Goal: Find specific page/section: Find specific page/section

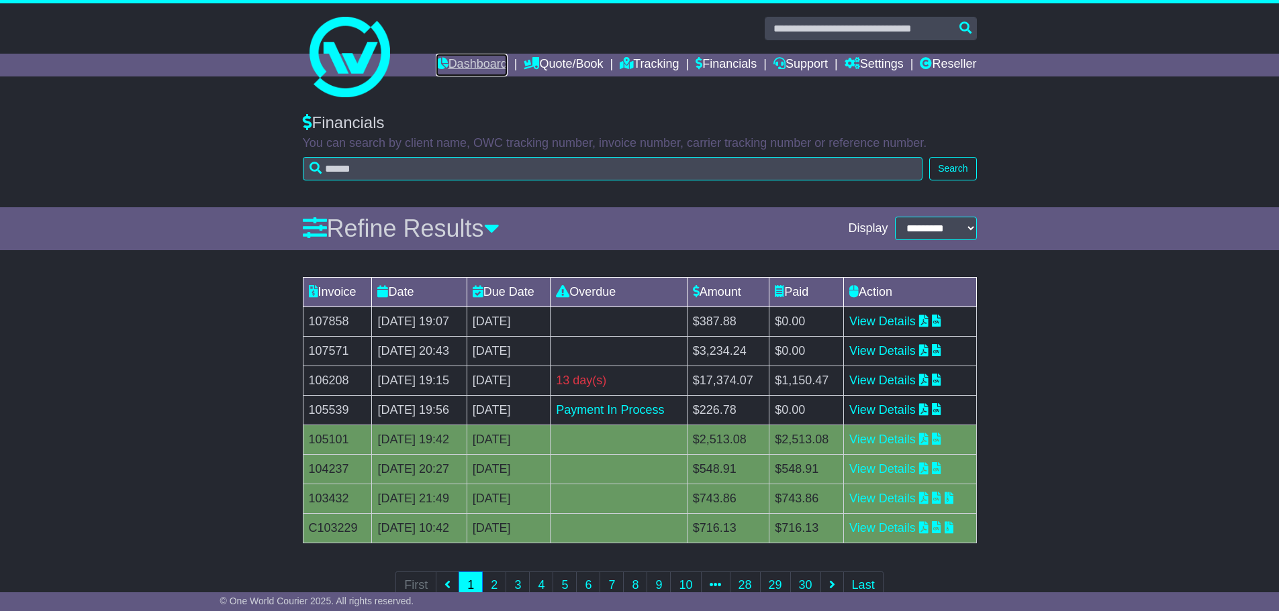
click at [437, 66] on link "Dashboard" at bounding box center [472, 65] width 72 height 23
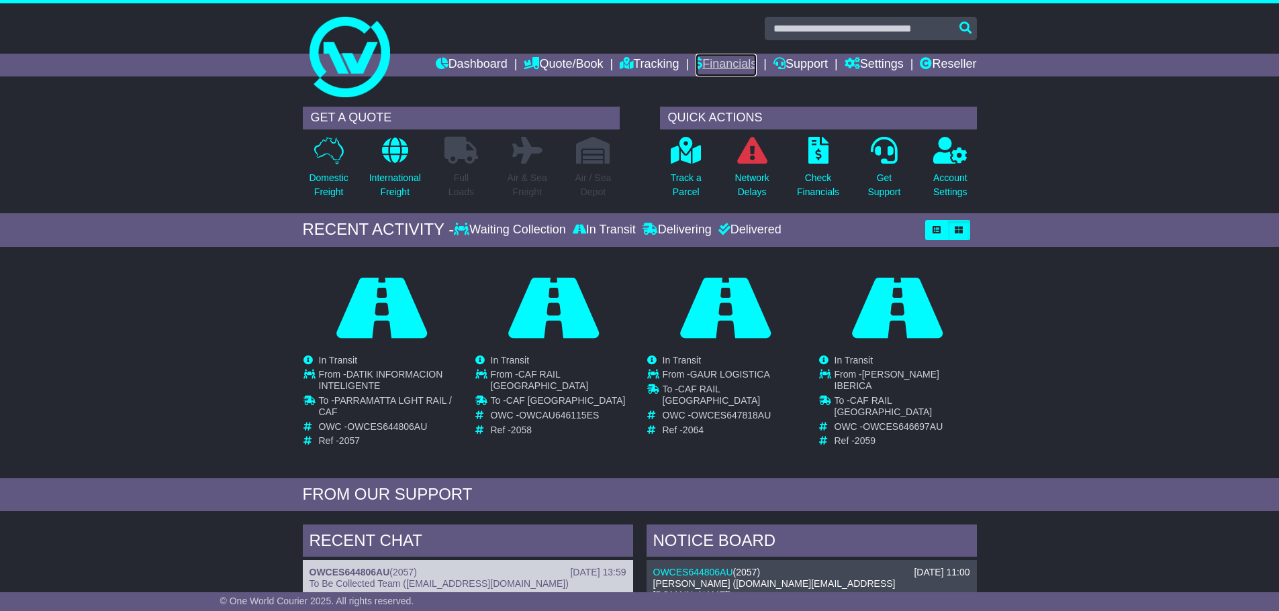
click at [707, 59] on link "Financials" at bounding box center [725, 65] width 61 height 23
